Goal: Information Seeking & Learning: Find specific fact

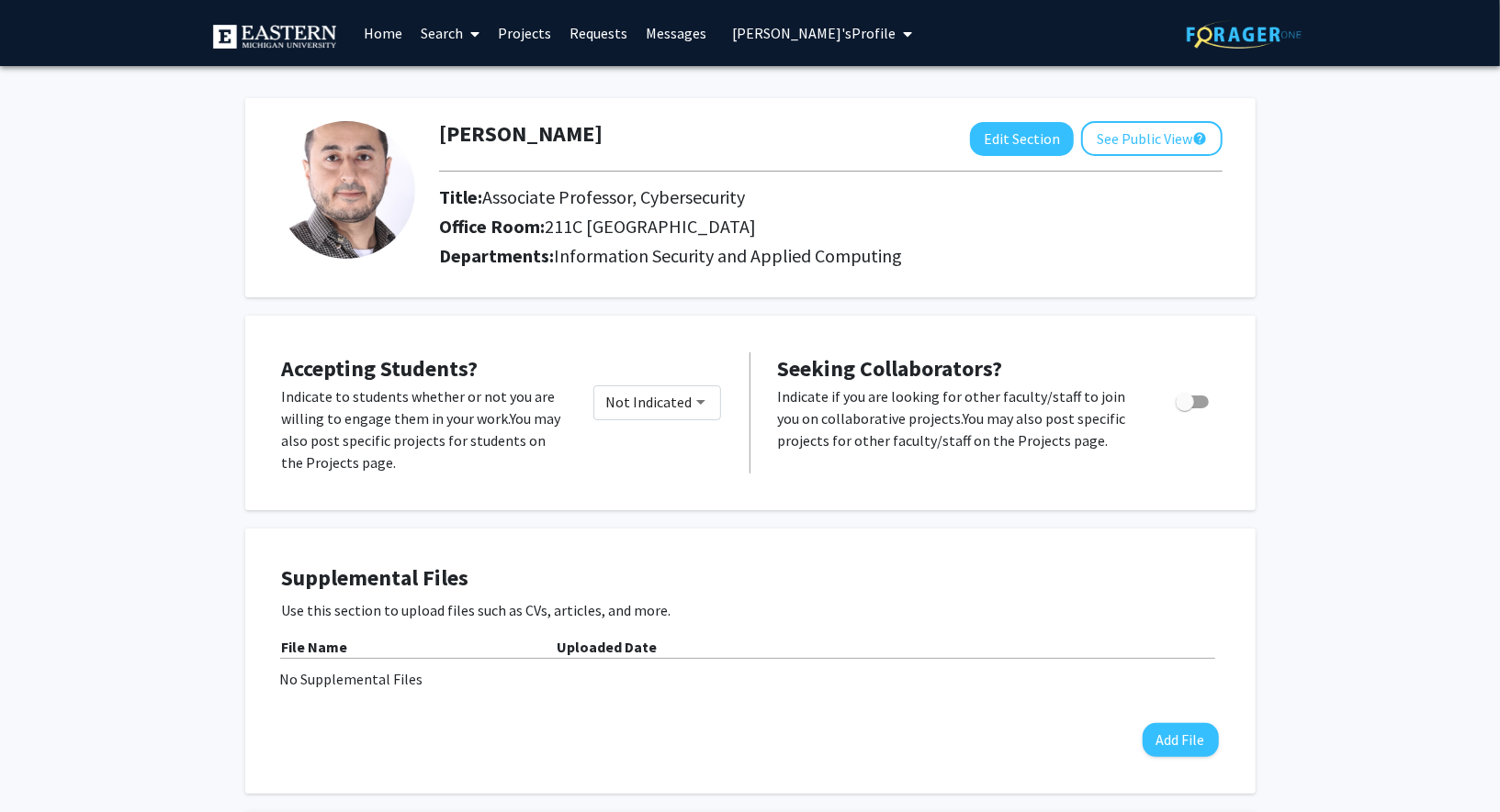
click at [426, 29] on link "Search" at bounding box center [450, 33] width 77 height 64
click at [484, 83] on span "Faculty/Staff" at bounding box center [478, 84] width 135 height 37
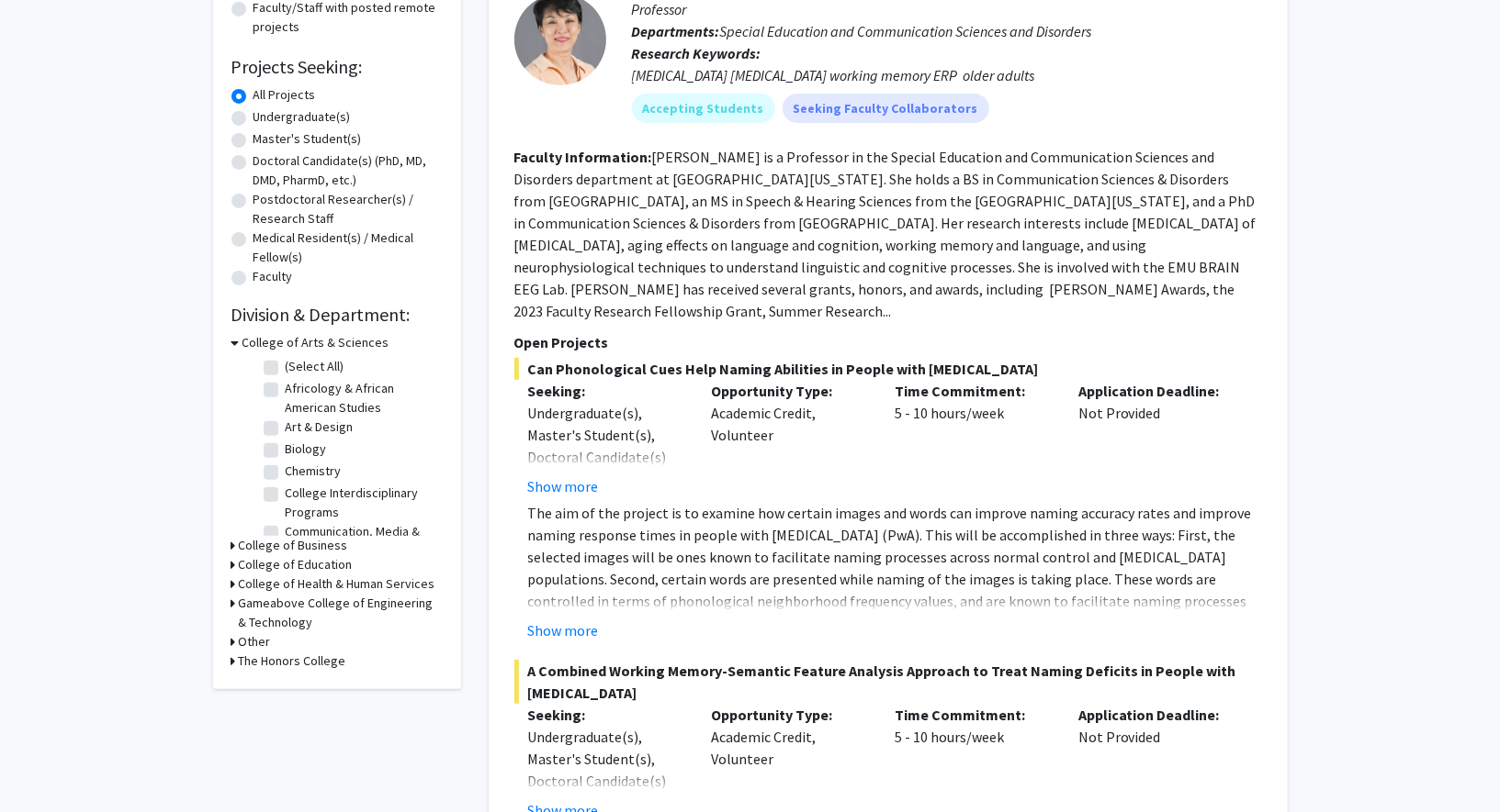
scroll to position [263, 0]
click at [567, 370] on span "Can Phonological Cues Help Naming Abilities in People with [MEDICAL_DATA]" at bounding box center [888, 368] width 748 height 22
copy span "Phonological"
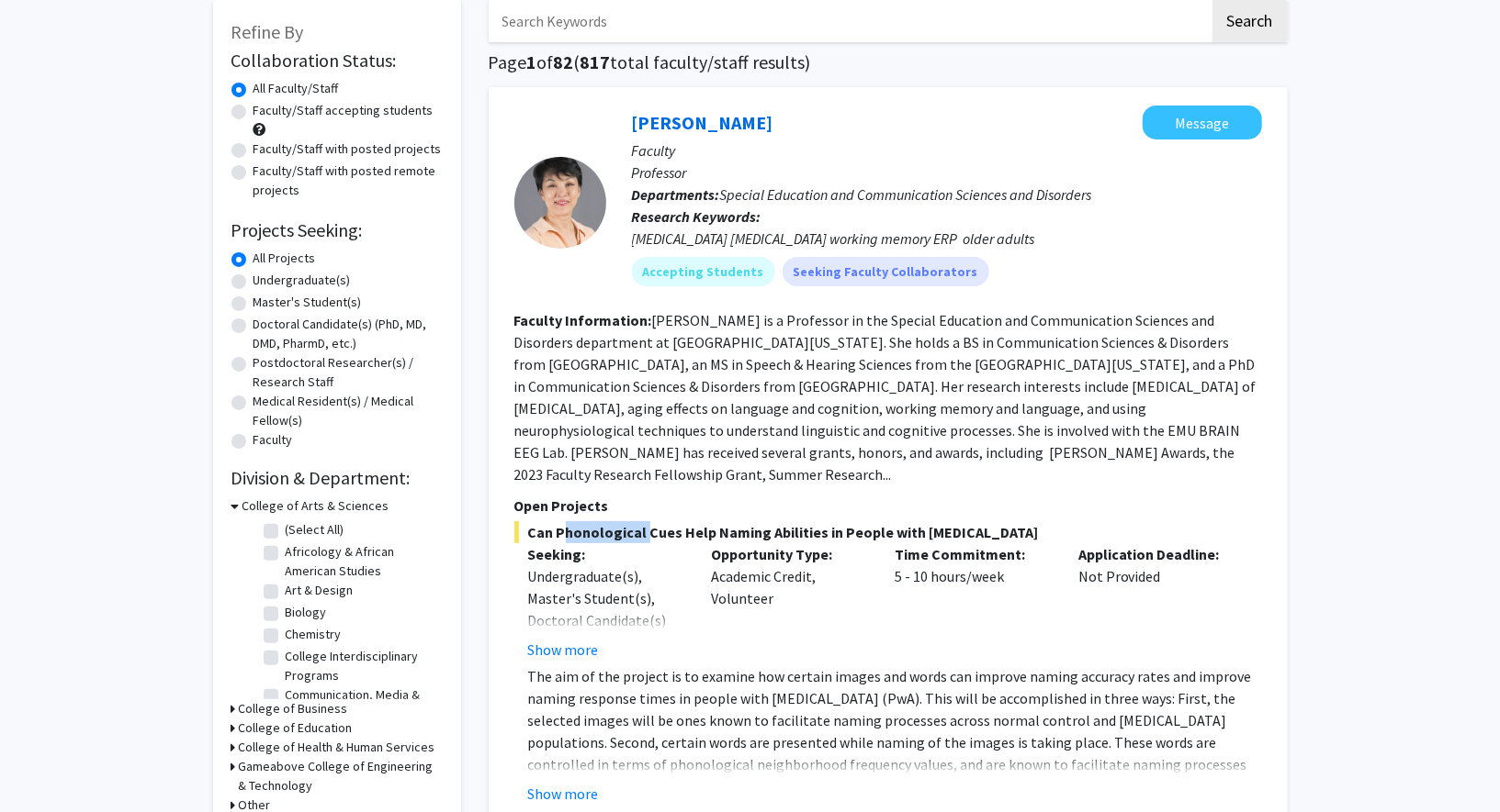
scroll to position [0, 0]
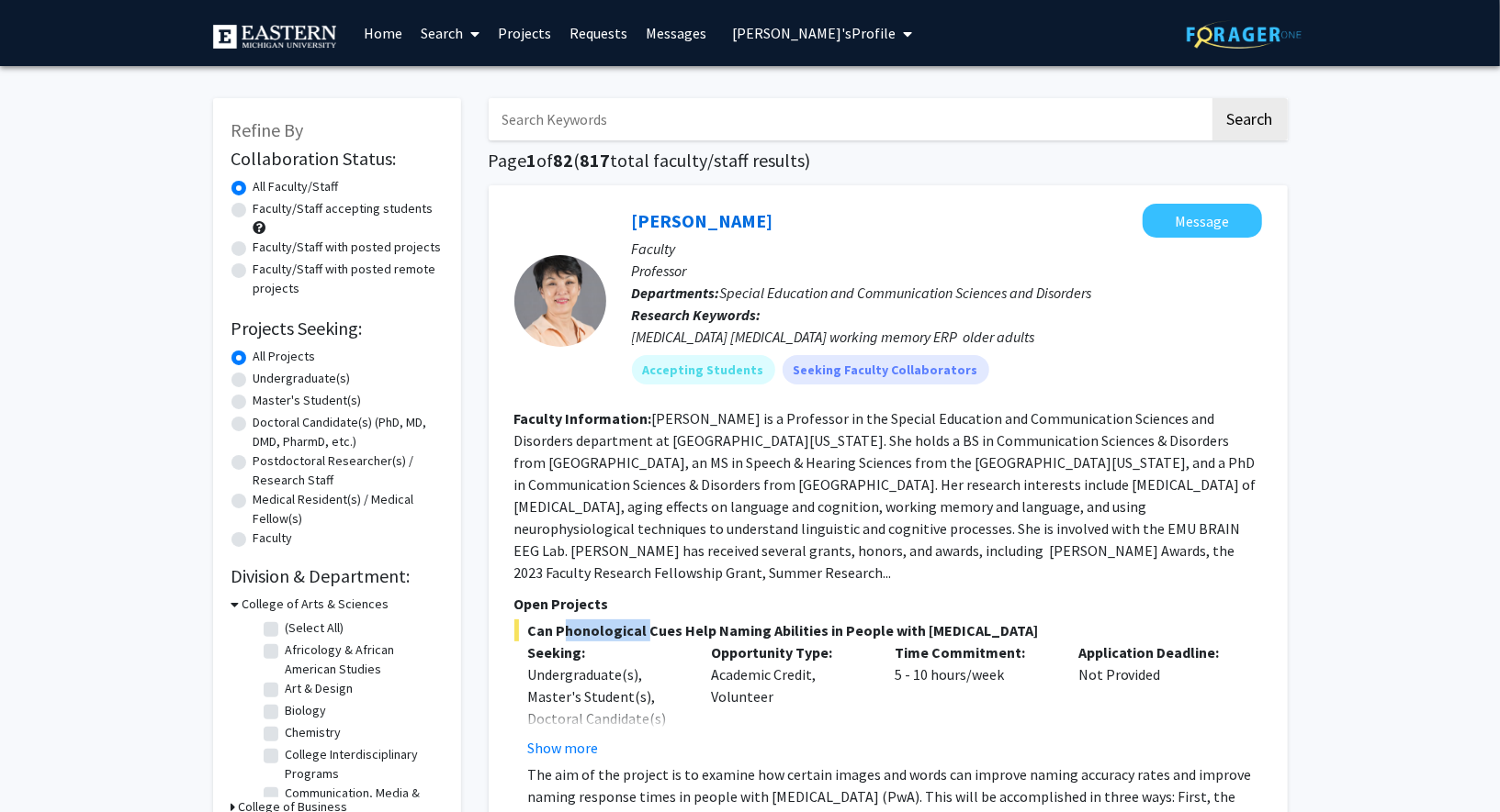
click at [653, 123] on input "Search Keywords" at bounding box center [848, 120] width 721 height 42
paste input "Phonological"
type input "Phonological"
click at [1212, 99] on button "Search" at bounding box center [1250, 120] width 76 height 42
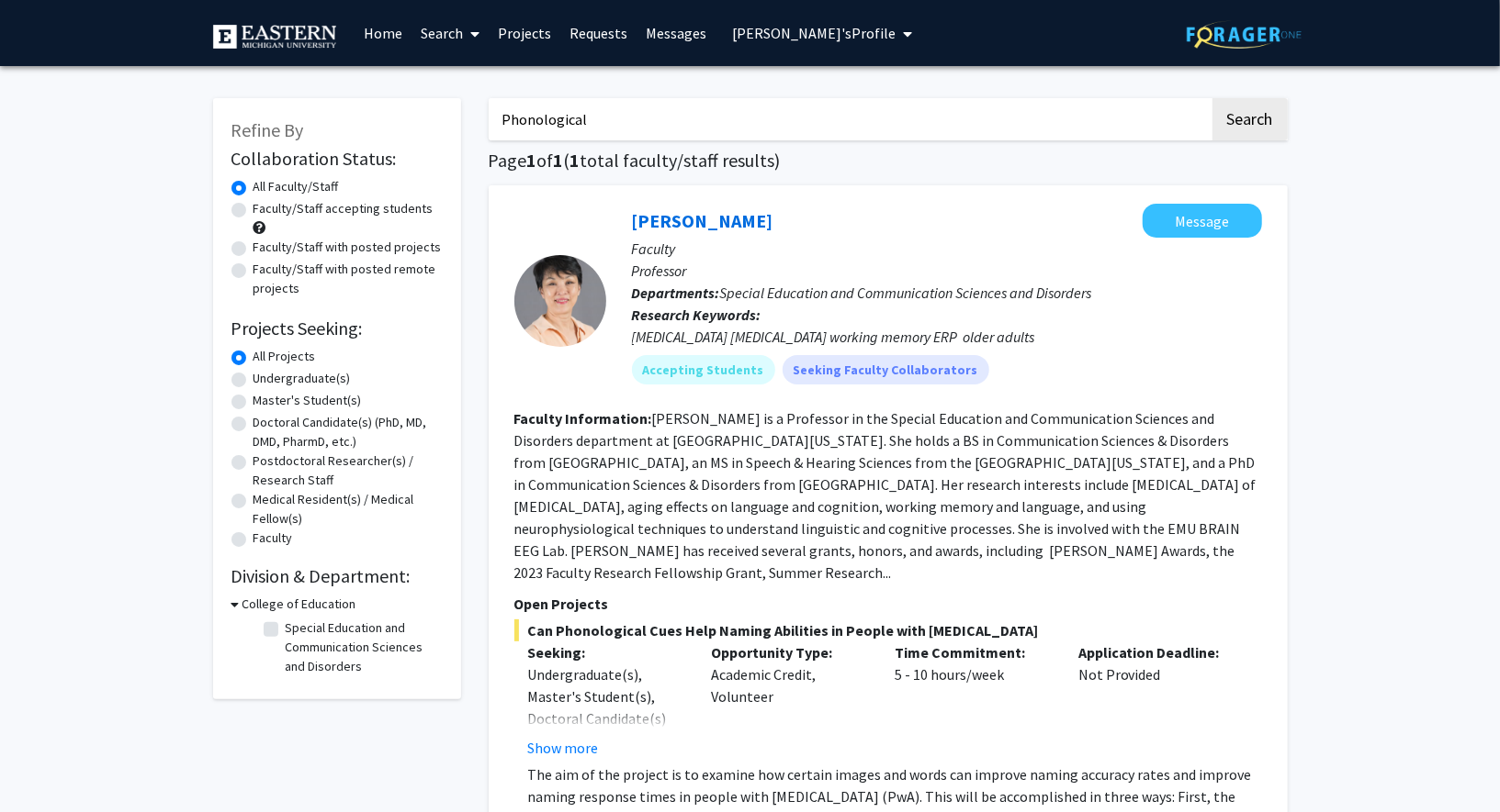
click at [823, 508] on fg-read-more "[PERSON_NAME] is a Professor in the Special Education and Communication Science…" at bounding box center [885, 495] width 742 height 172
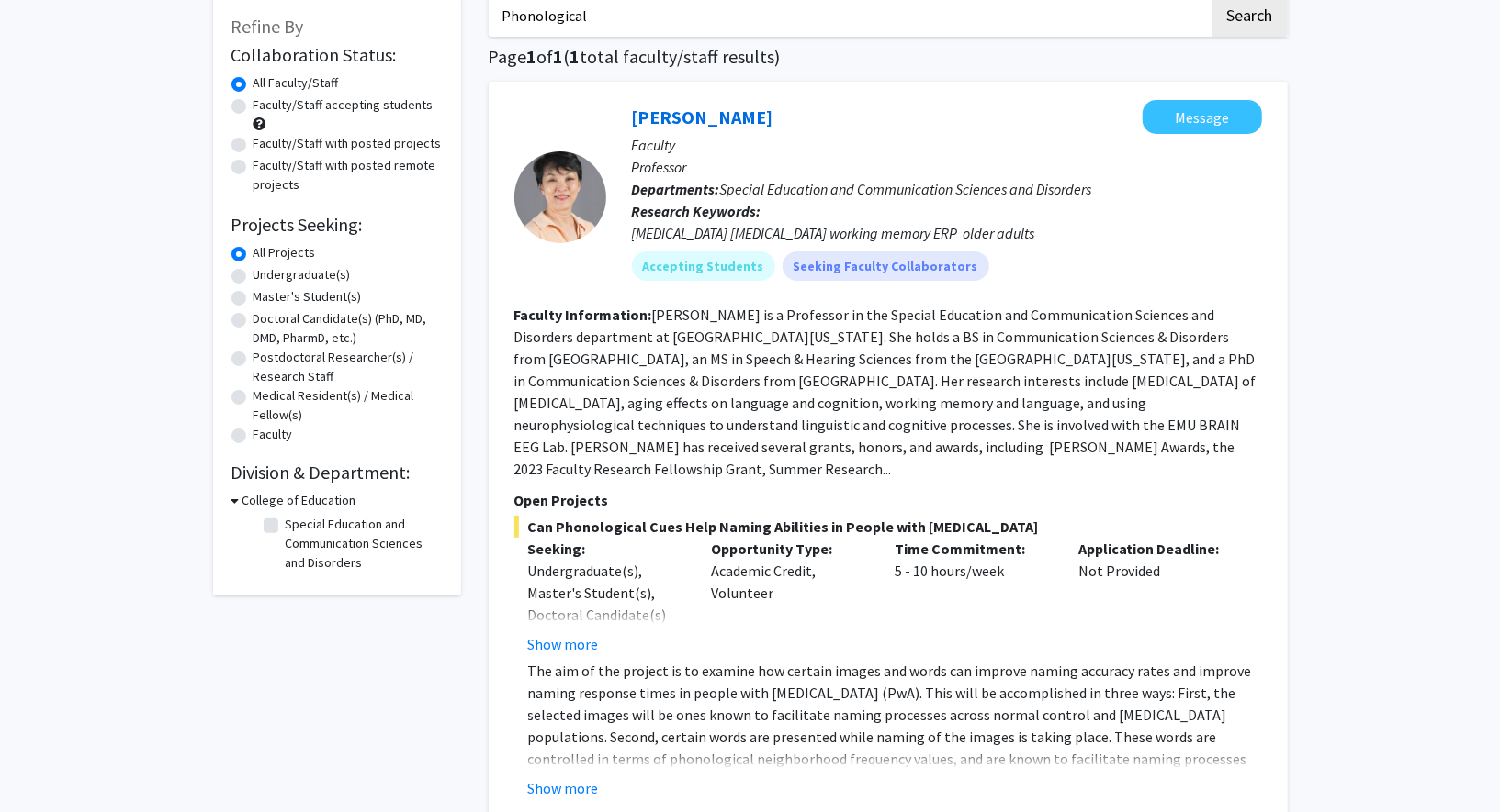
scroll to position [137, 0]
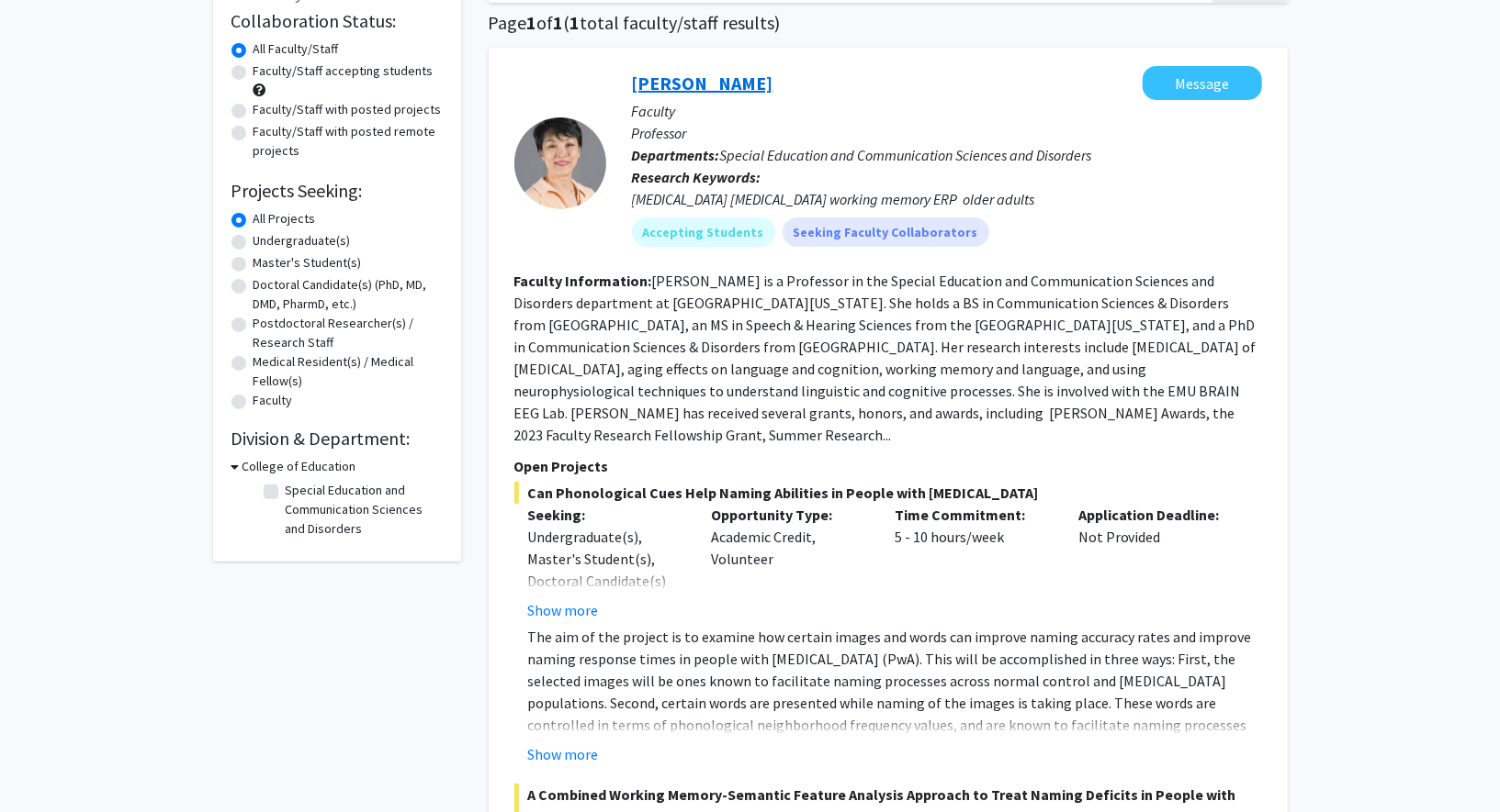
click at [747, 93] on link "[PERSON_NAME]" at bounding box center [703, 83] width 142 height 23
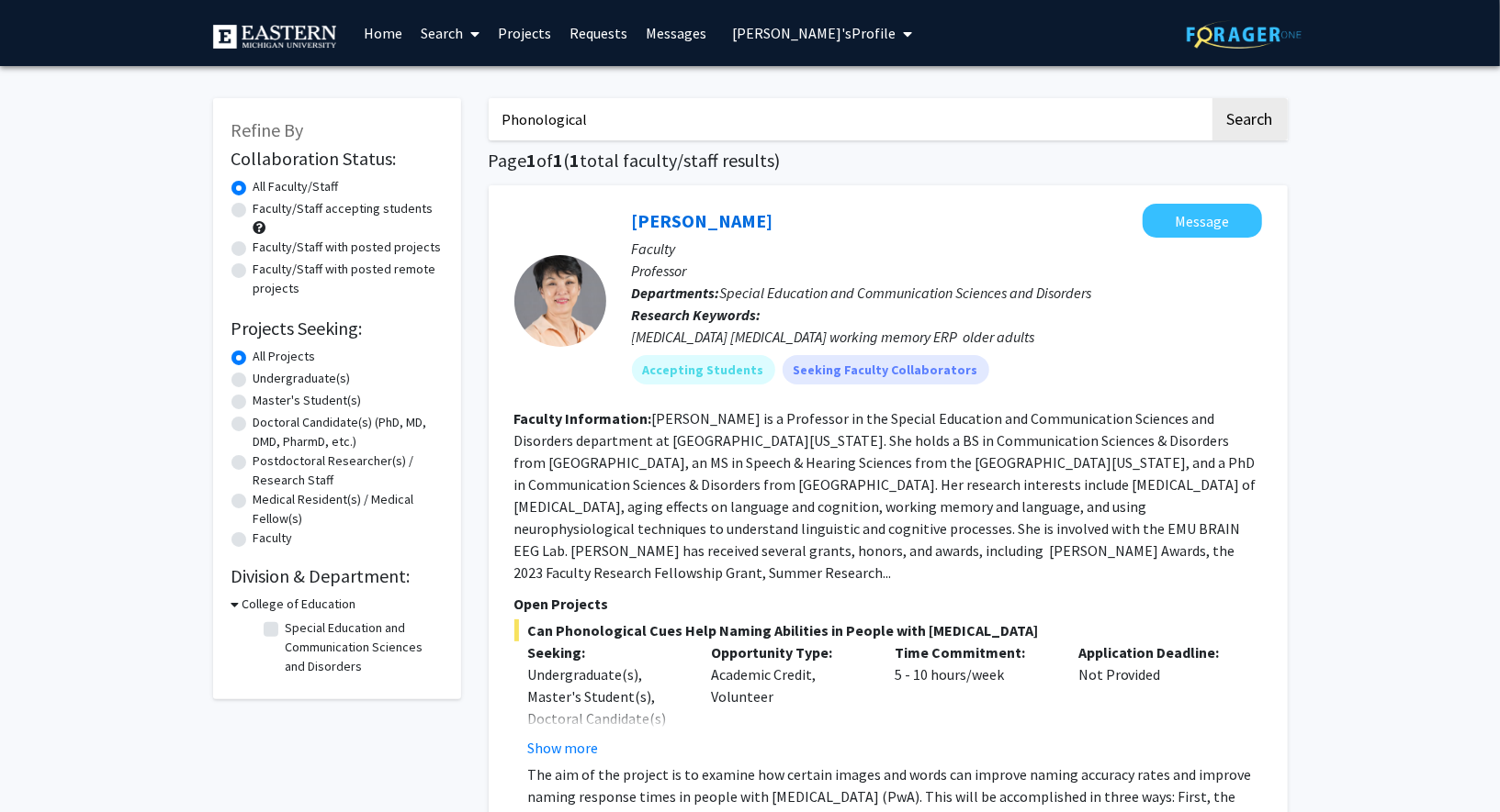
click at [596, 111] on input "Phonological" at bounding box center [848, 120] width 721 height 42
click at [1212, 99] on button "Search" at bounding box center [1250, 120] width 76 height 42
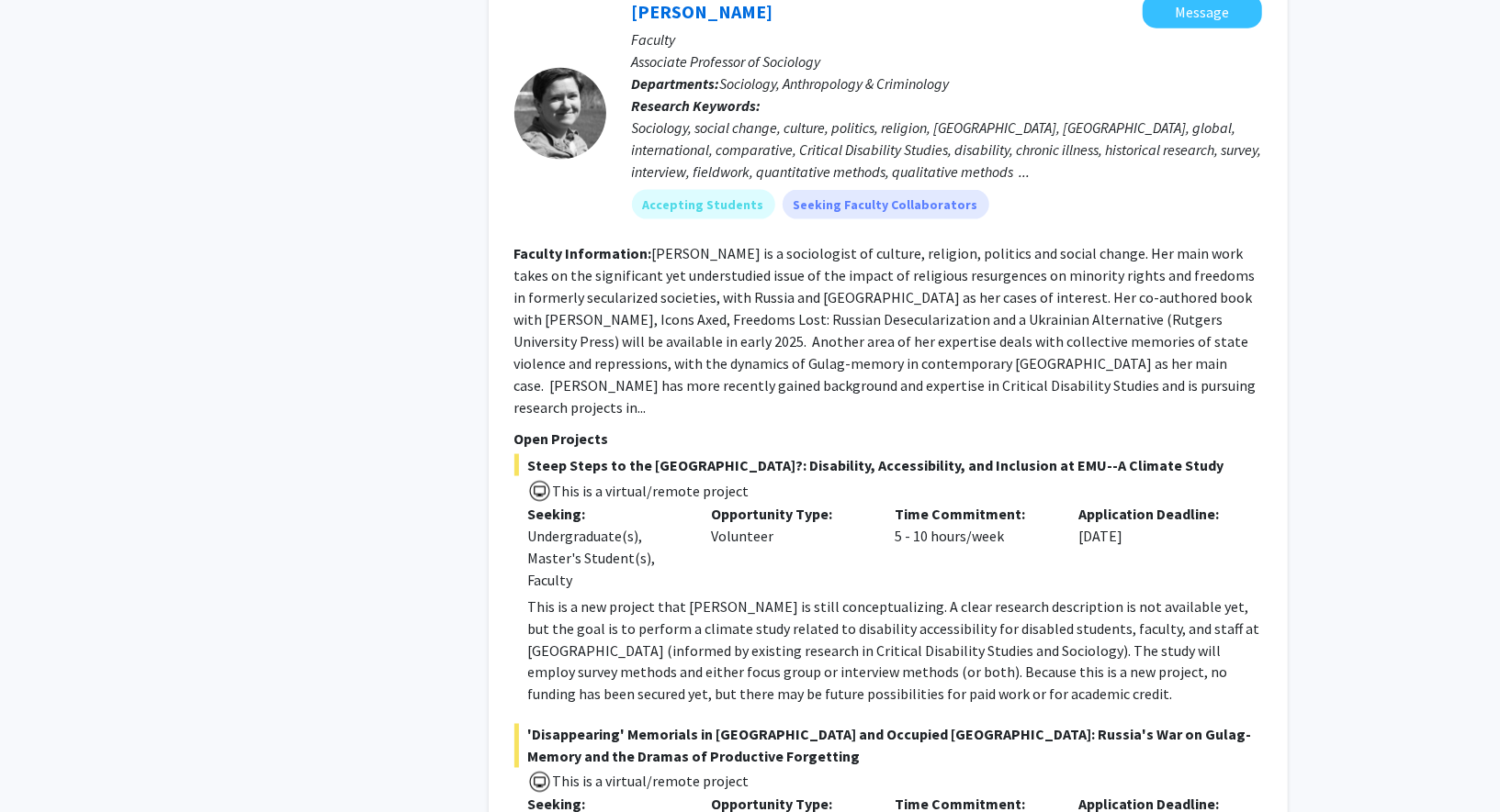
scroll to position [1632, 0]
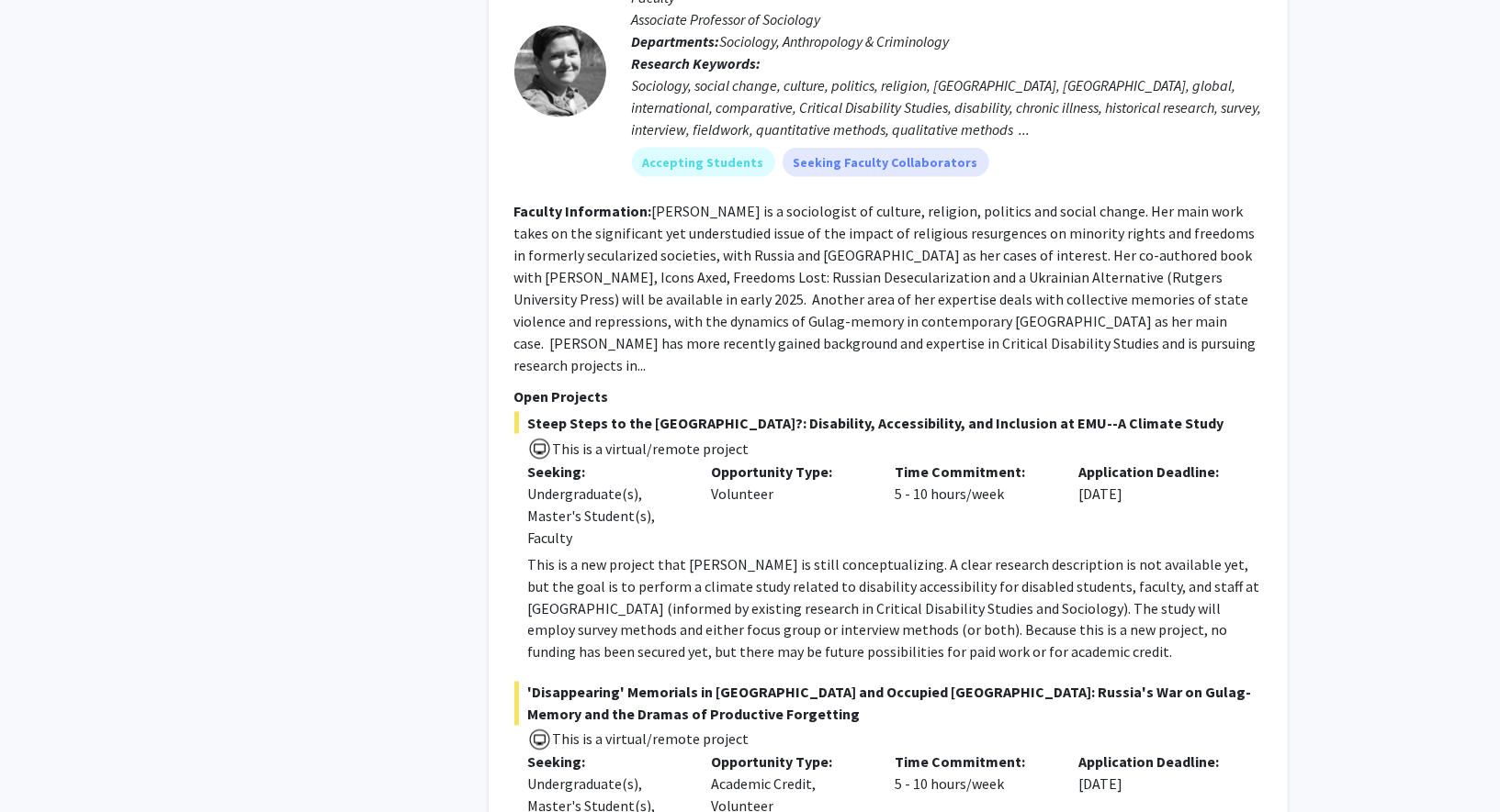
click at [774, 412] on span "Steep Steps to the [GEOGRAPHIC_DATA]?: Disability, Accessibility, and Inclusion…" at bounding box center [888, 423] width 748 height 22
copy span "Disability"
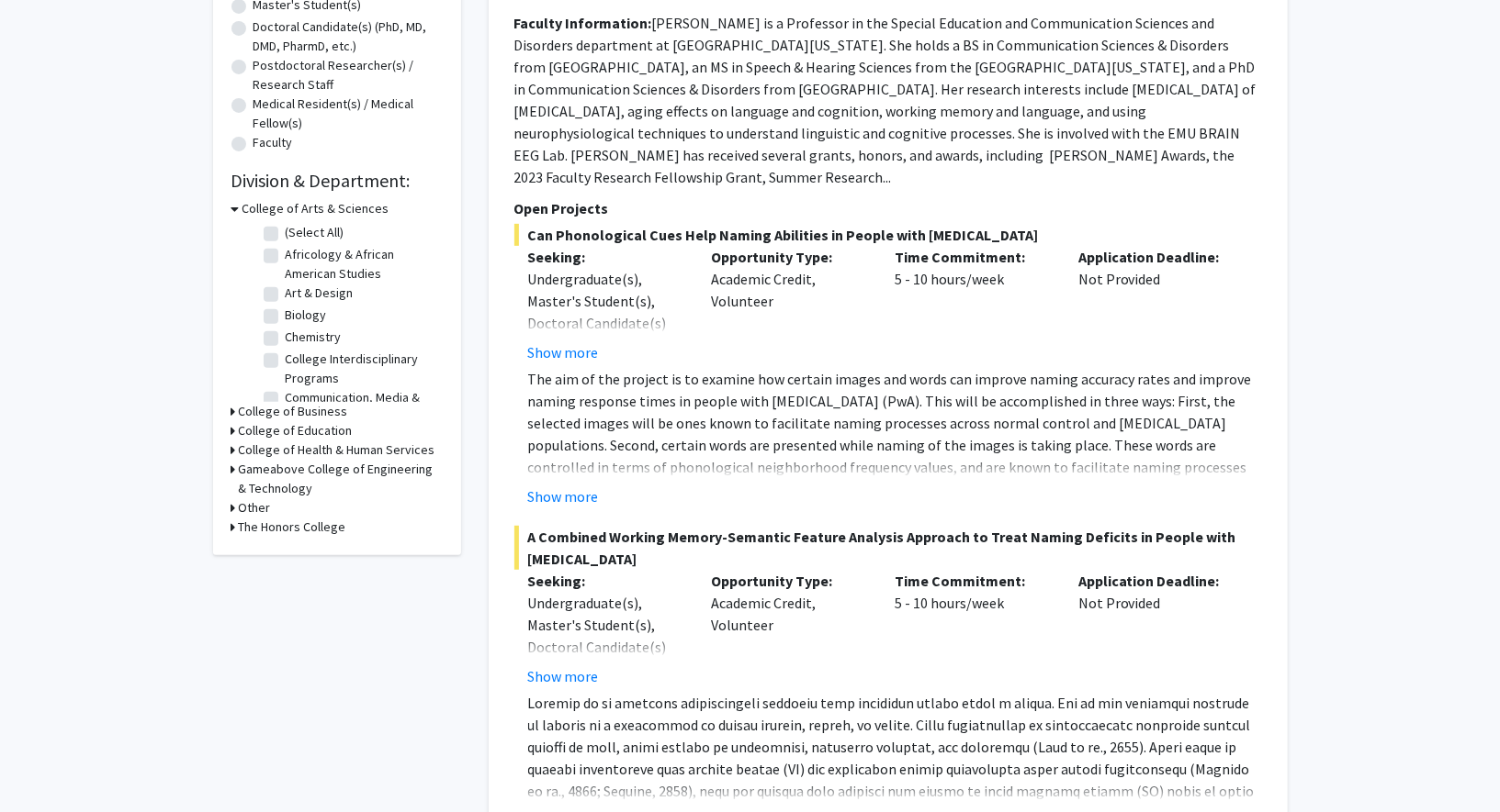
scroll to position [93, 0]
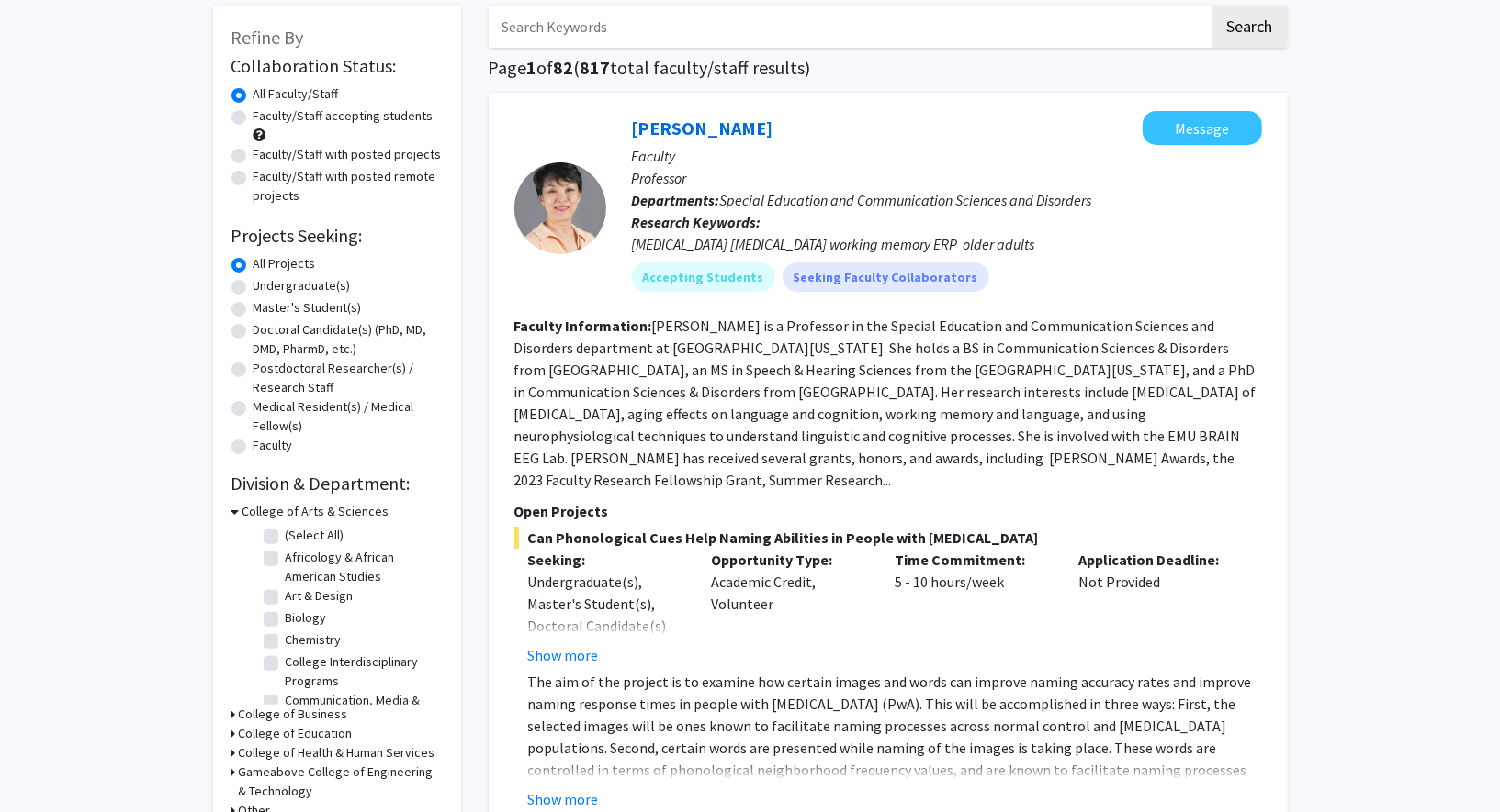
click at [678, 18] on input "Search Keywords" at bounding box center [848, 27] width 721 height 42
paste input "Disability"
type input "Disability"
click at [1212, 6] on button "Search" at bounding box center [1250, 27] width 76 height 42
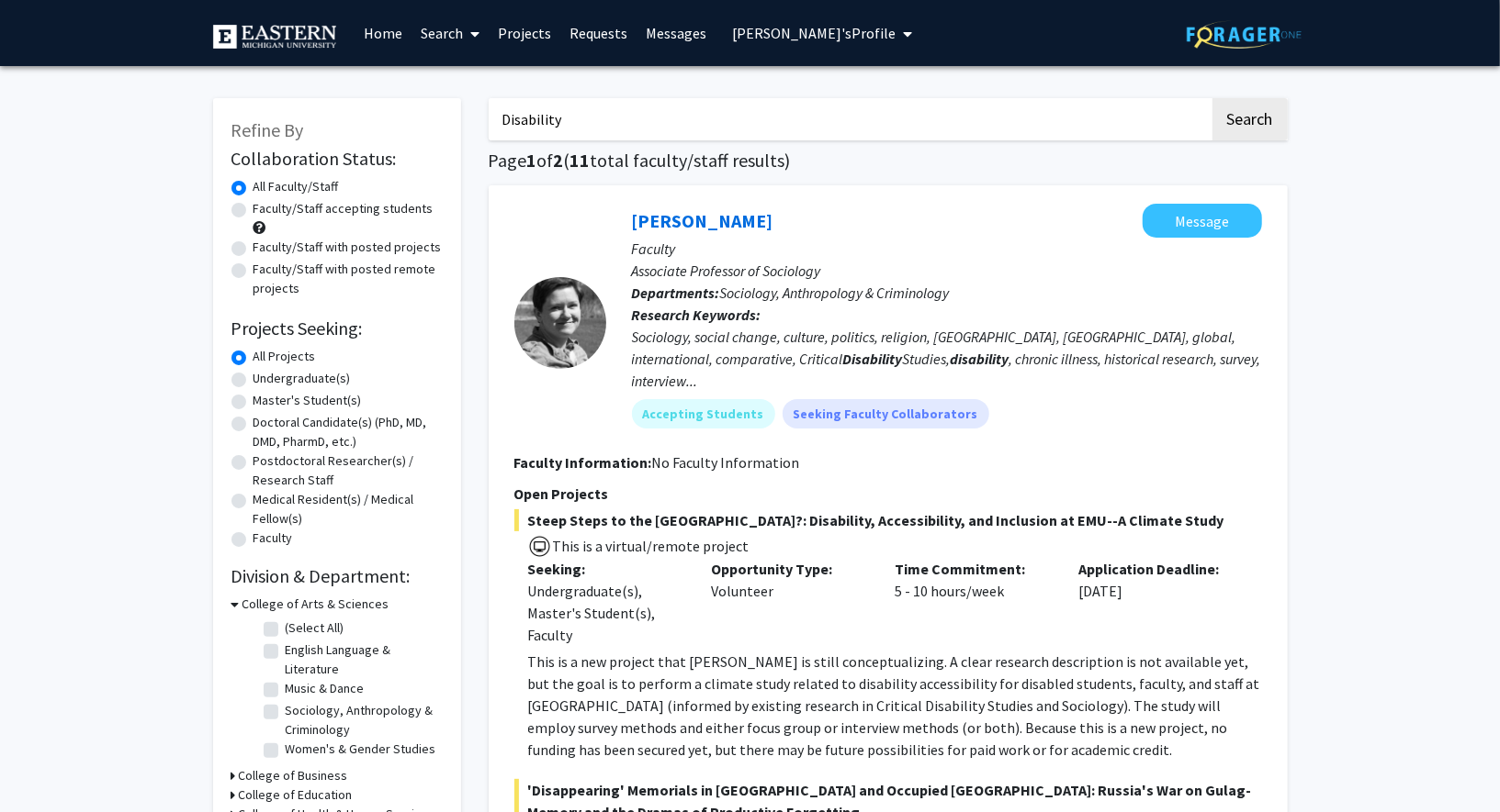
click at [541, 117] on input "Disability" at bounding box center [848, 120] width 721 height 42
click at [1212, 99] on button "Search" at bounding box center [1250, 120] width 76 height 42
